Goal: Task Accomplishment & Management: Use online tool/utility

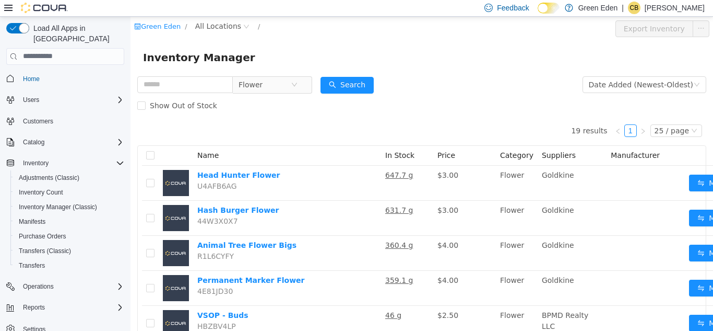
scroll to position [509, 13]
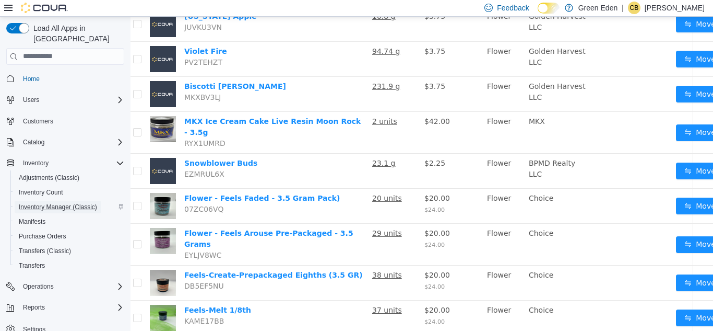
click at [83, 203] on span "Inventory Manager (Classic)" at bounding box center [58, 207] width 78 height 8
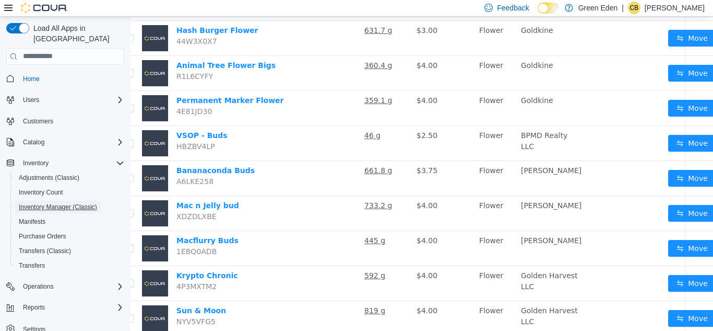
scroll to position [2, 21]
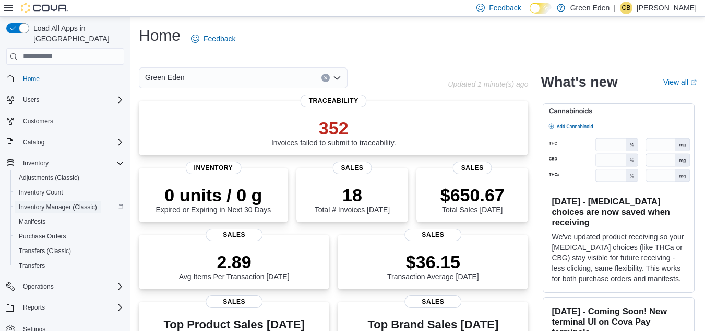
click at [66, 203] on span "Inventory Manager (Classic)" at bounding box center [58, 207] width 78 height 8
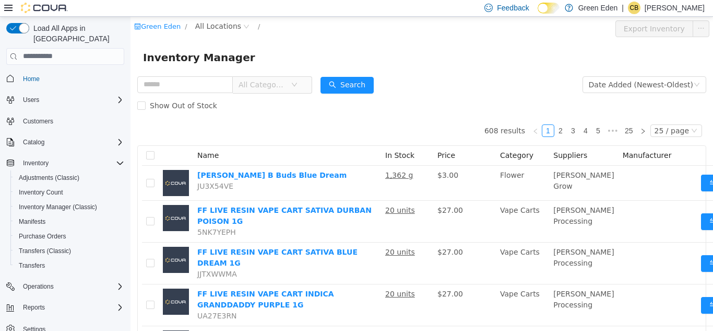
click at [265, 85] on span "All Categories" at bounding box center [263, 84] width 48 height 10
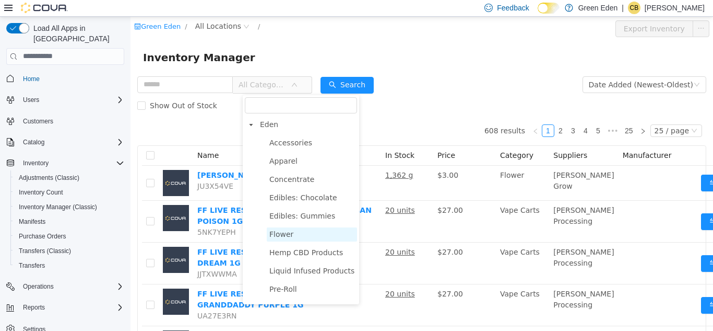
click at [302, 235] on span "Flower" at bounding box center [312, 234] width 90 height 14
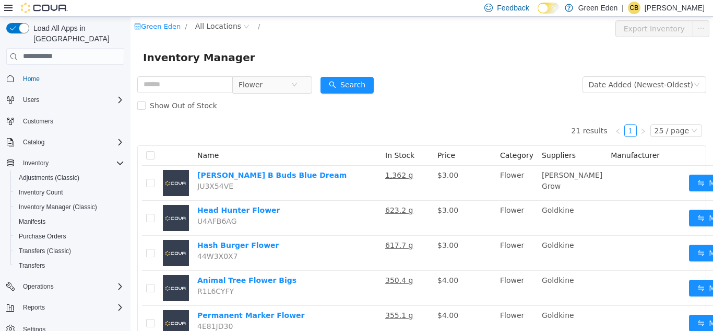
scroll to position [0, 21]
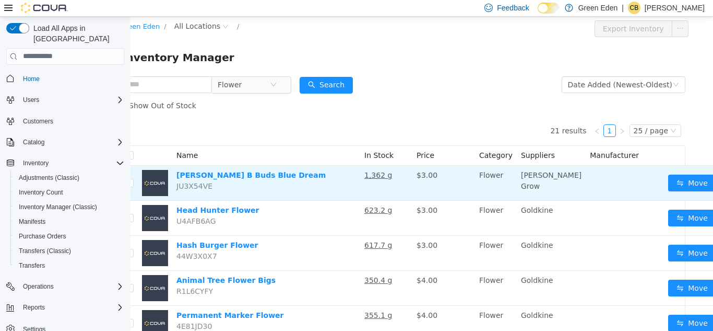
click at [713, 186] on button "button" at bounding box center [724, 182] width 17 height 17
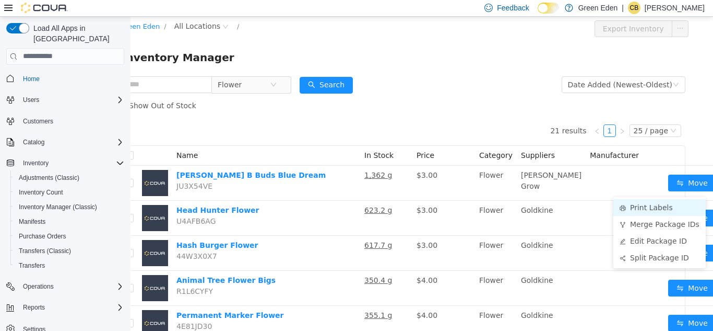
click at [660, 209] on li "Print Labels" at bounding box center [660, 206] width 92 height 17
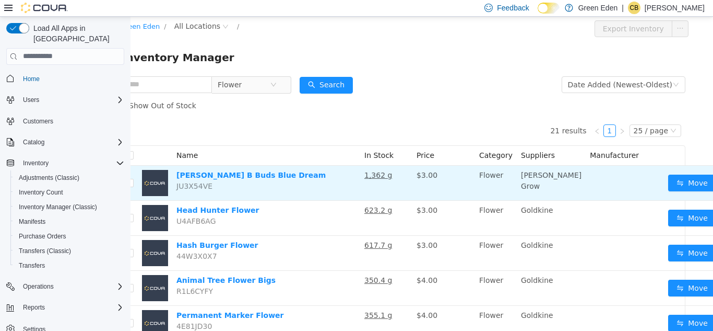
scroll to position [0, 13]
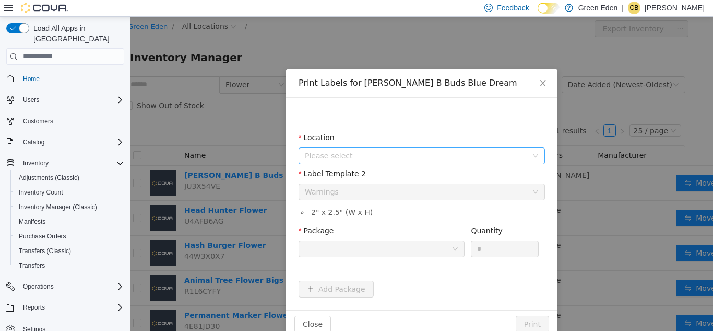
click at [488, 156] on span "Please select" at bounding box center [416, 155] width 222 height 10
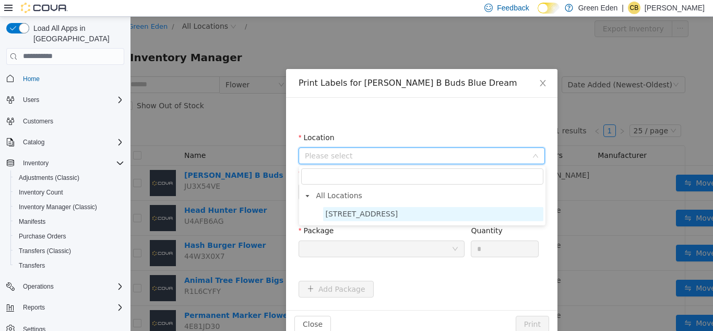
click at [370, 212] on span "7215 South Westnedge" at bounding box center [362, 213] width 73 height 8
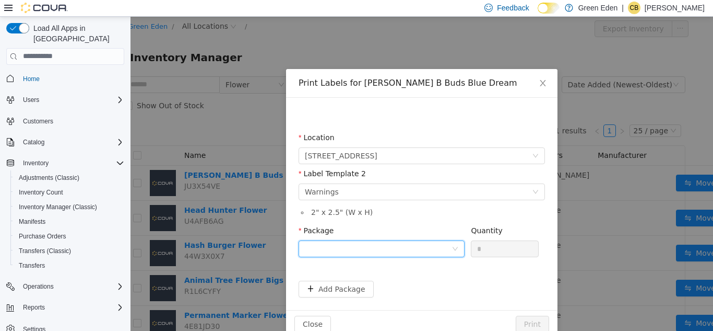
click at [370, 249] on div at bounding box center [378, 248] width 147 height 16
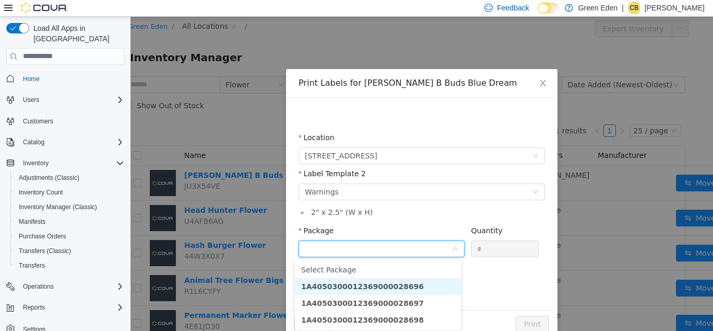
click at [398, 281] on strong "1A4050300012369000028696" at bounding box center [362, 285] width 123 height 8
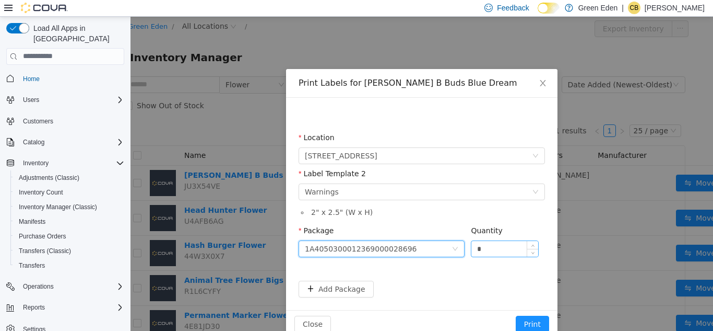
click at [488, 248] on input "*" at bounding box center [505, 248] width 67 height 16
type input "*"
type input "**"
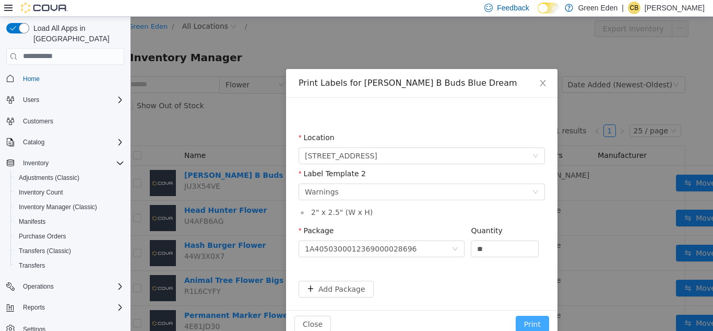
click at [529, 316] on button "Print" at bounding box center [532, 323] width 33 height 17
click at [529, 325] on button "Print" at bounding box center [532, 323] width 33 height 17
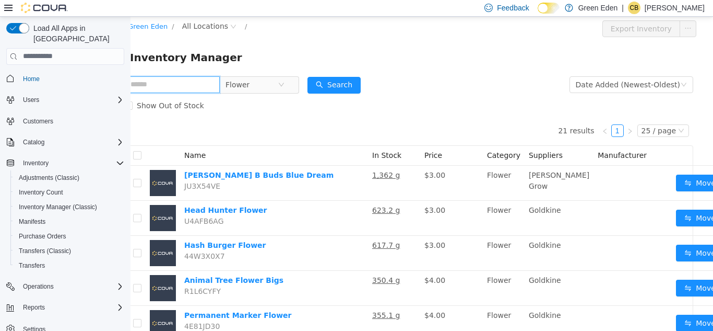
click at [210, 88] on input "text" at bounding box center [172, 84] width 96 height 17
type input "*****"
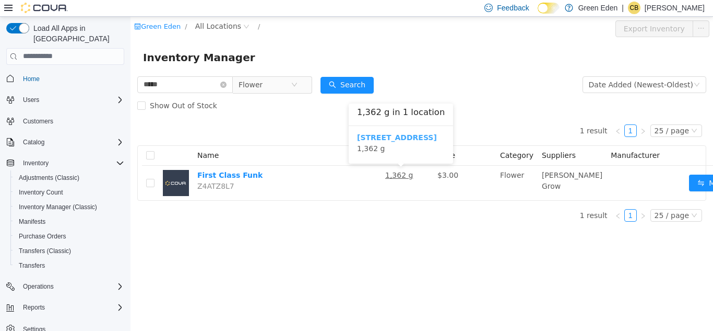
click at [407, 139] on b "7215 South Westnedge" at bounding box center [397, 137] width 80 height 8
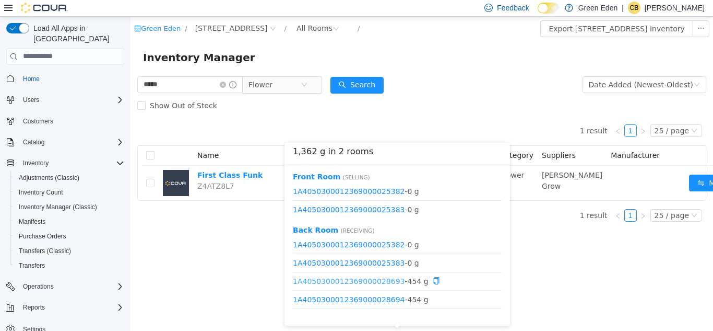
click at [370, 279] on link "1A4050300012369000028693" at bounding box center [349, 280] width 112 height 8
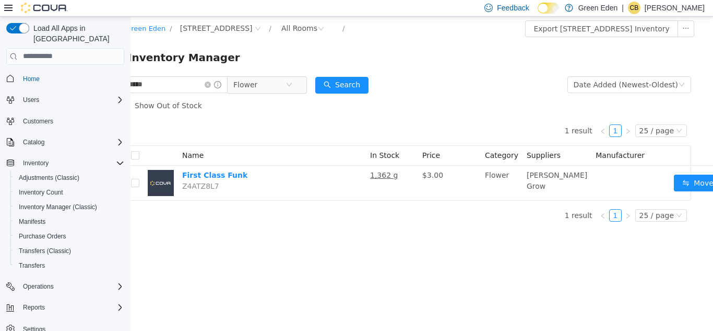
scroll to position [0, 21]
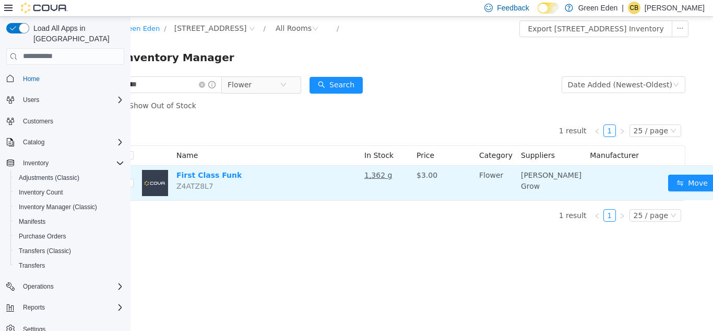
click at [713, 191] on button "button" at bounding box center [724, 182] width 17 height 17
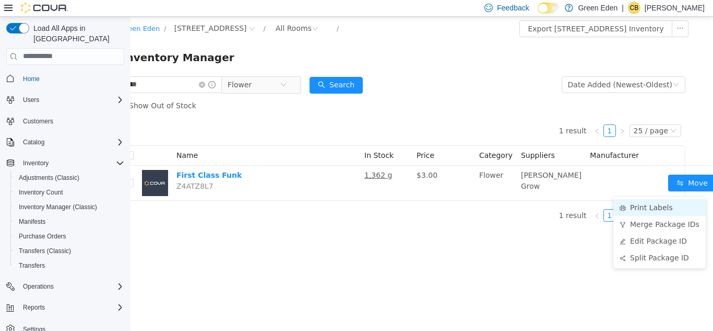
click at [667, 204] on li "Print Labels" at bounding box center [660, 206] width 92 height 17
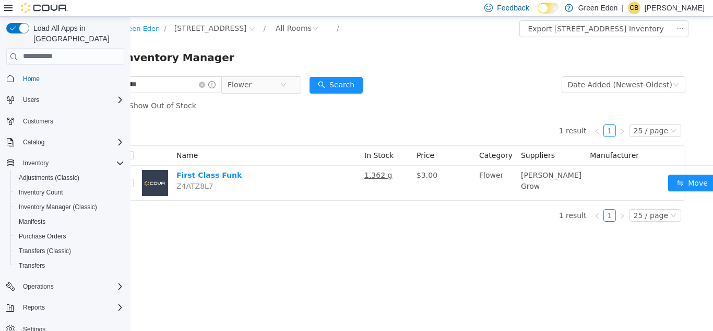
scroll to position [0, 13]
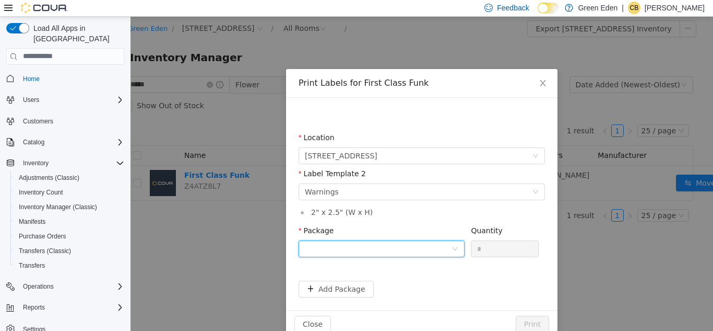
click at [403, 249] on div at bounding box center [378, 248] width 147 height 16
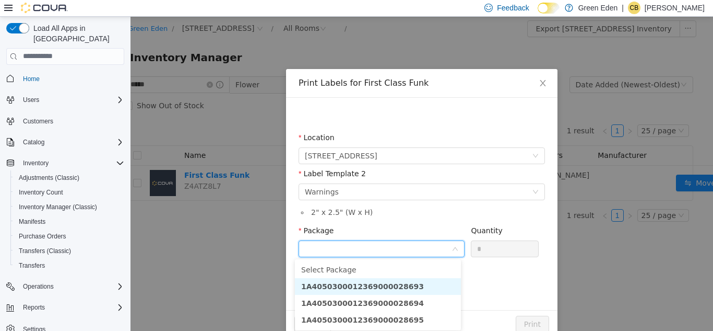
click at [414, 279] on li "1A4050300012369000028693" at bounding box center [378, 285] width 166 height 17
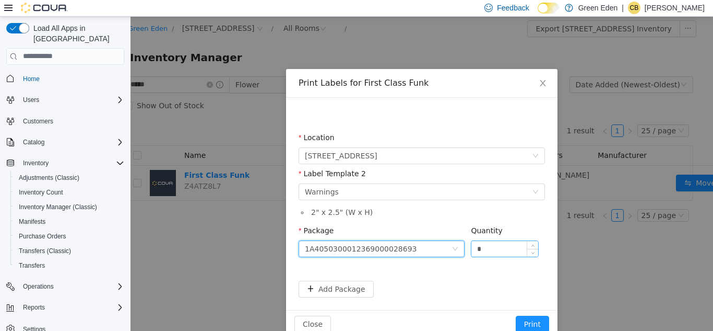
click at [490, 246] on input "*" at bounding box center [505, 248] width 67 height 16
type input "**"
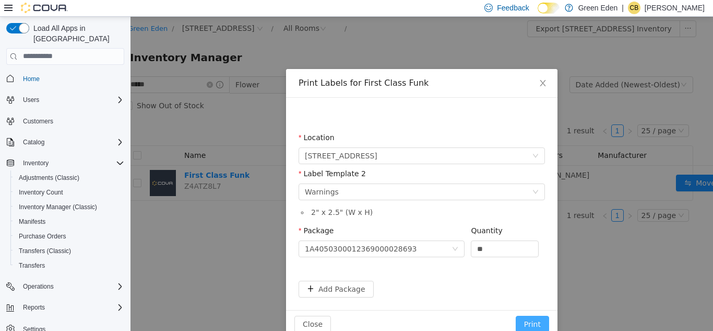
click at [522, 320] on button "Print" at bounding box center [532, 323] width 33 height 17
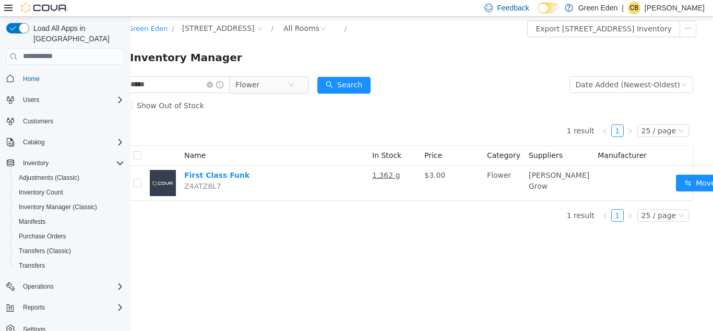
click at [341, 212] on div "1 result 1 25 / page Name In Stock Price Category Suppliers Manufacturer First …" at bounding box center [408, 172] width 569 height 114
click at [213, 86] on icon "icon: close-circle" at bounding box center [210, 84] width 6 height 6
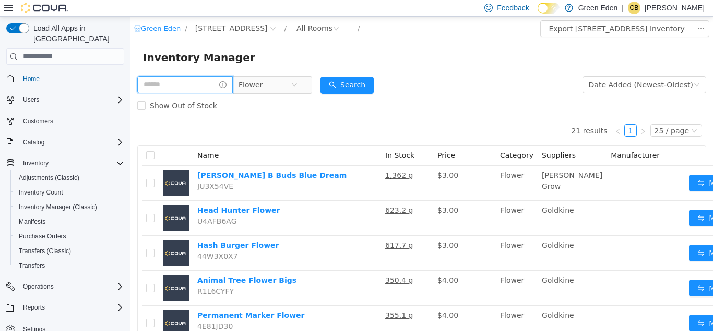
click at [205, 81] on input "text" at bounding box center [185, 84] width 96 height 17
type input "**********"
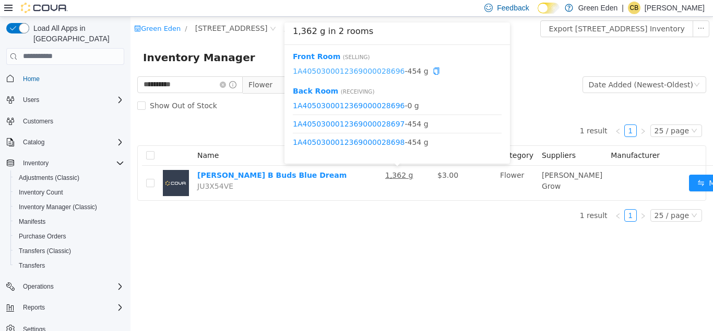
click at [371, 73] on link "1A4050300012369000028696" at bounding box center [349, 70] width 112 height 8
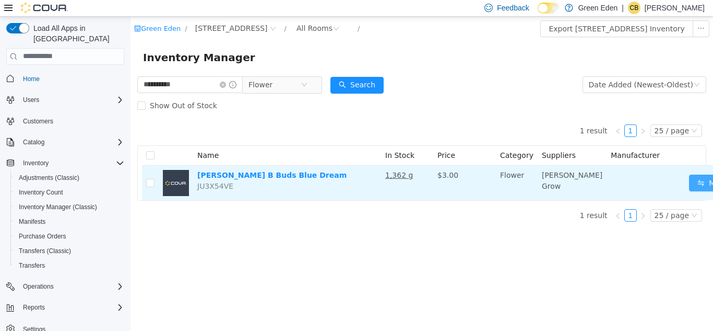
click at [689, 188] on button "Move" at bounding box center [713, 182] width 48 height 17
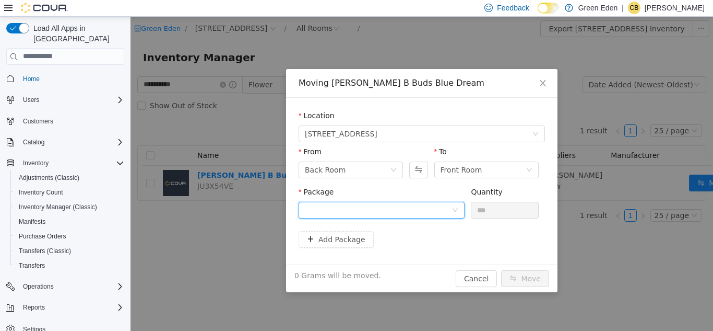
click at [418, 208] on div at bounding box center [378, 210] width 147 height 16
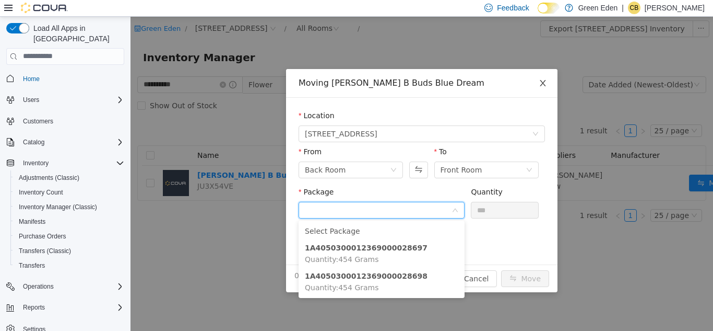
click at [539, 84] on icon "icon: close" at bounding box center [543, 82] width 8 height 8
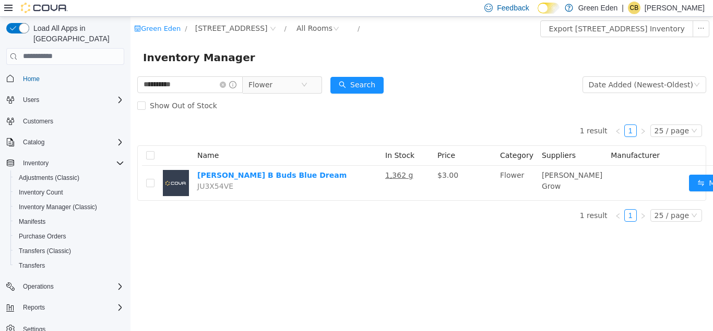
scroll to position [0, 21]
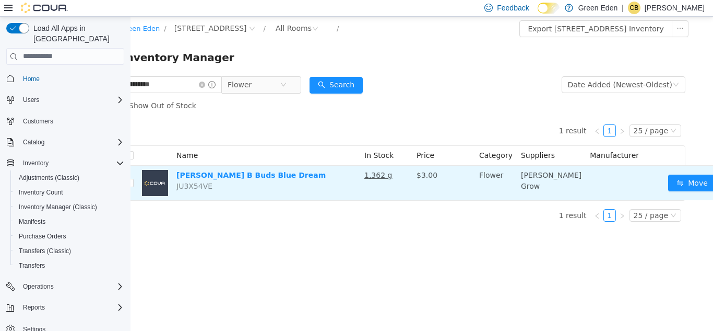
click at [713, 188] on button "button" at bounding box center [724, 182] width 17 height 17
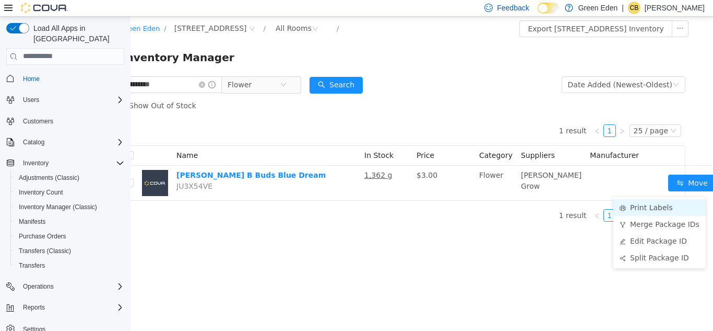
click at [662, 208] on li "Print Labels" at bounding box center [660, 206] width 92 height 17
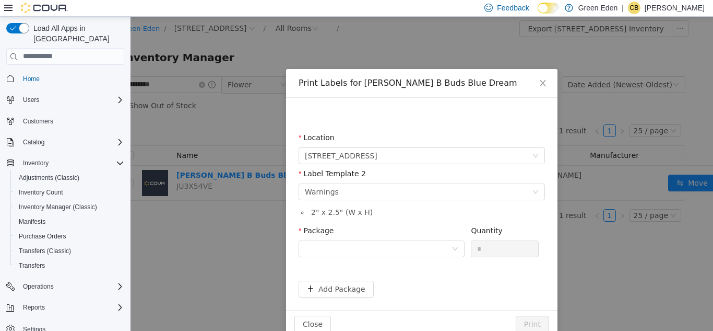
scroll to position [0, 13]
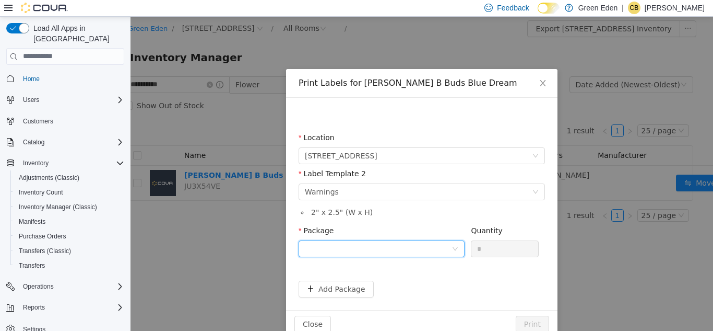
click at [335, 250] on div at bounding box center [378, 248] width 147 height 16
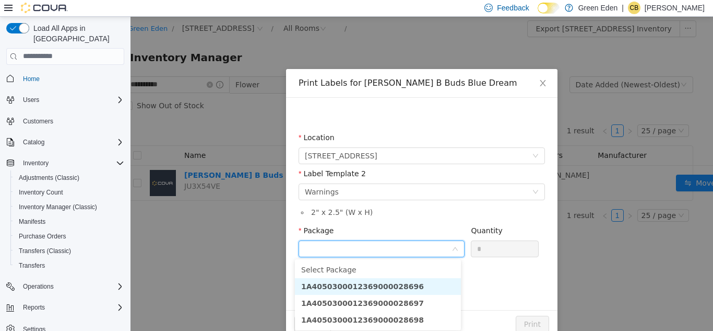
click at [371, 283] on strong "1A4050300012369000028696" at bounding box center [362, 285] width 123 height 8
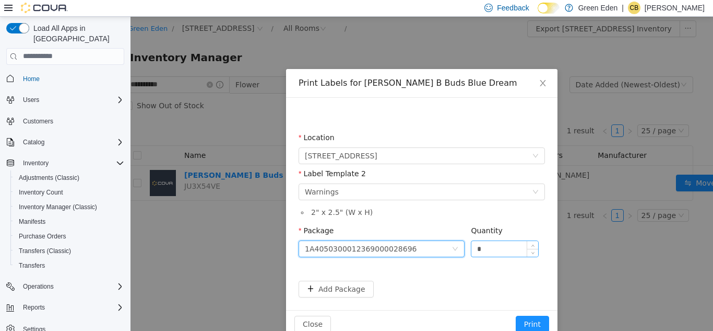
click at [499, 240] on input "*" at bounding box center [505, 248] width 67 height 16
type input "**"
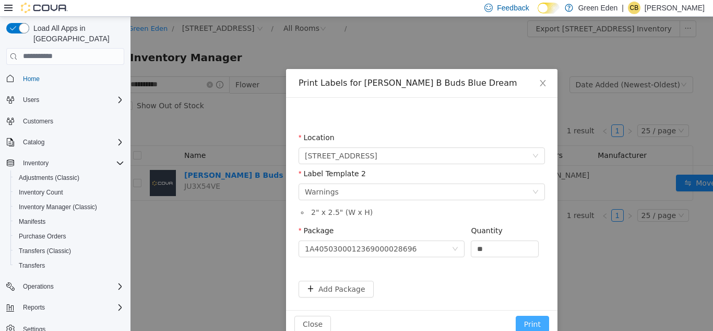
click at [526, 321] on button "Print" at bounding box center [532, 323] width 33 height 17
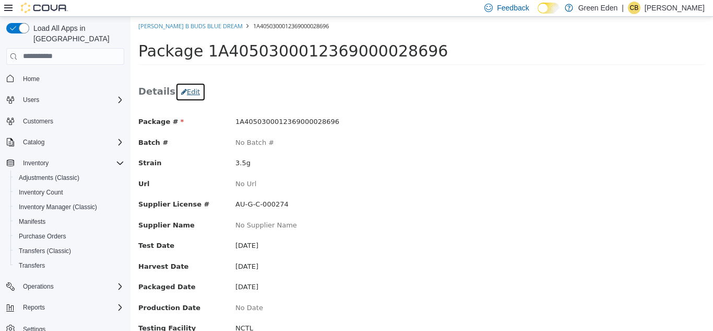
click at [191, 92] on button "Edit" at bounding box center [190, 91] width 30 height 19
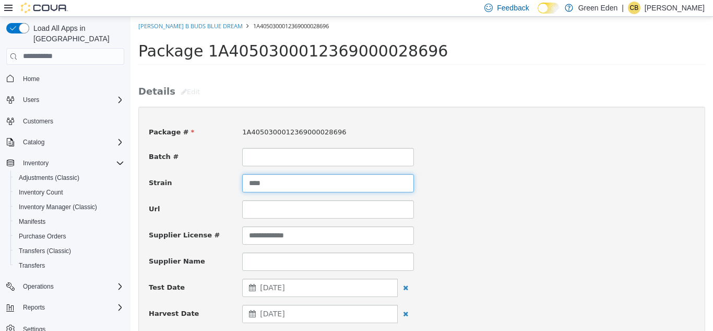
drag, startPoint x: 269, startPoint y: 182, endPoint x: 232, endPoint y: 184, distance: 37.7
click at [232, 184] on div "Strain ****" at bounding box center [422, 182] width 562 height 18
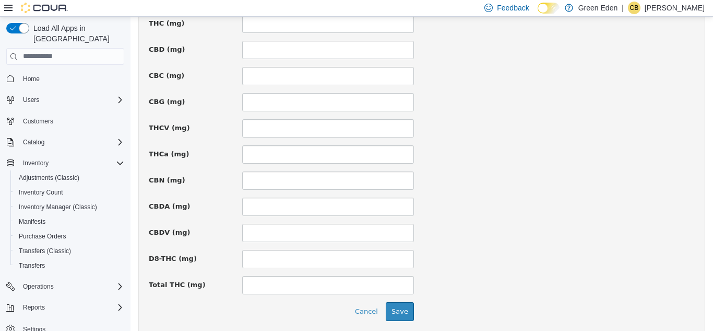
scroll to position [762, 0]
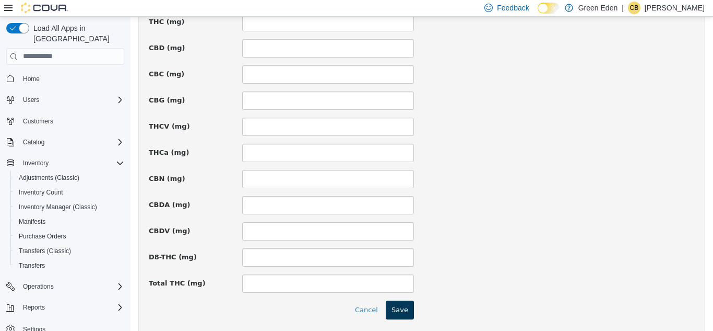
type input "***"
click at [393, 308] on button "Save" at bounding box center [400, 309] width 28 height 19
